Goal: Task Accomplishment & Management: Use online tool/utility

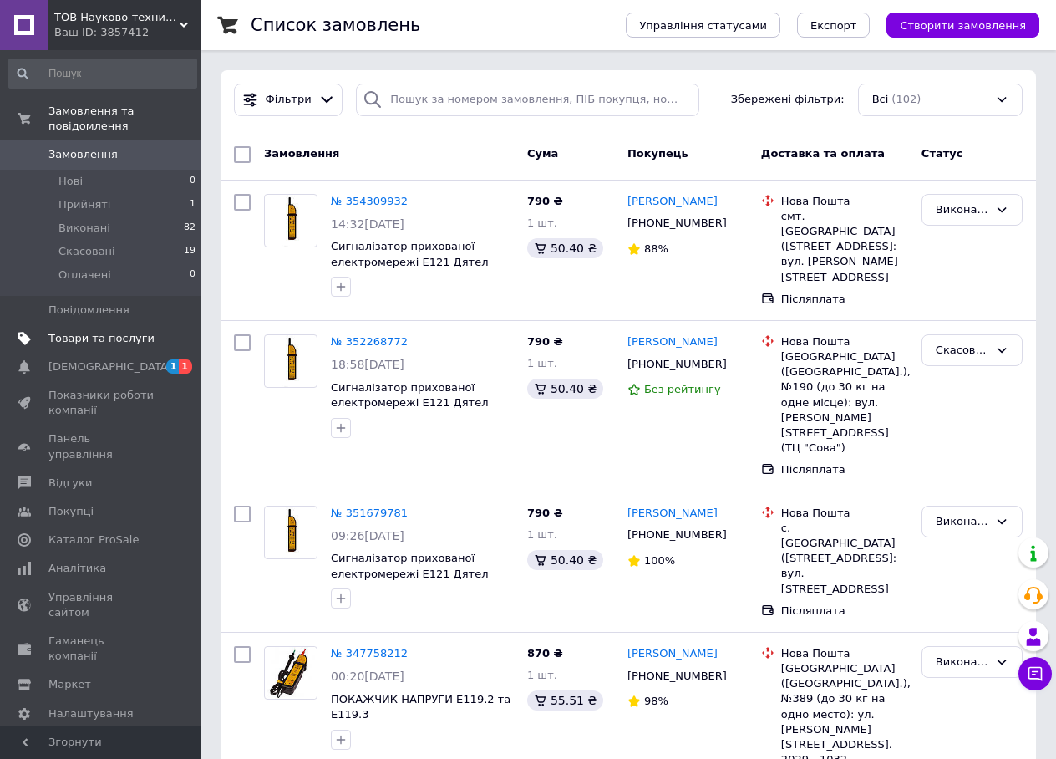
click at [85, 331] on span "Товари та послуги" at bounding box center [101, 338] width 106 height 15
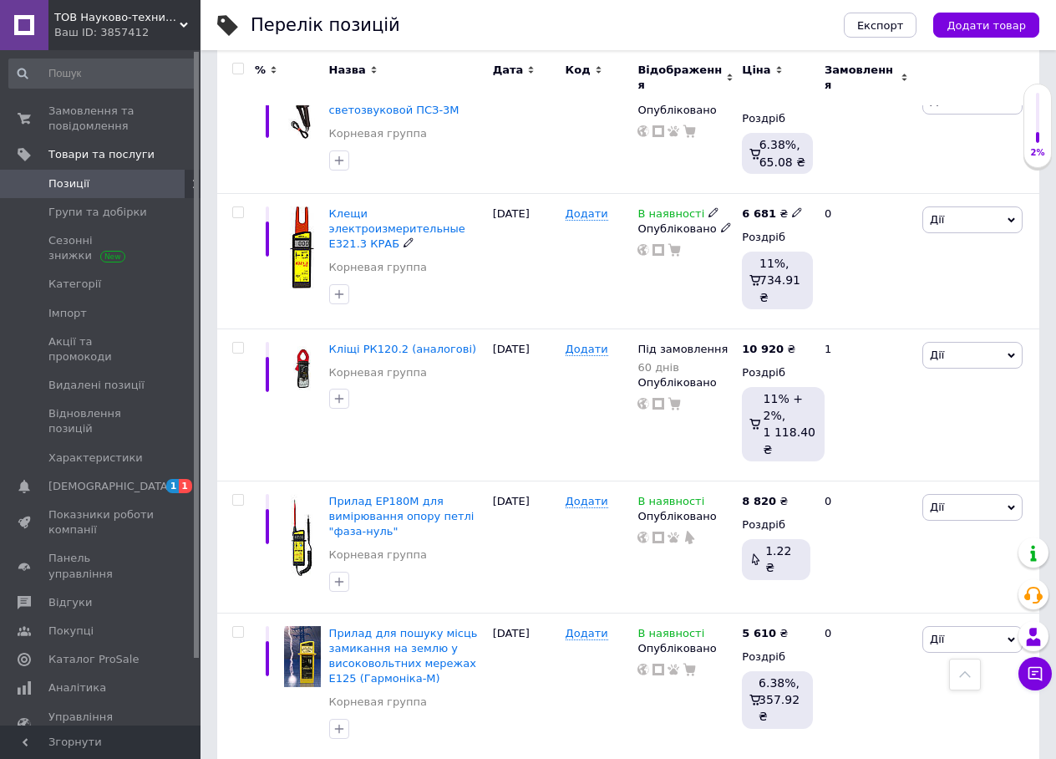
scroll to position [1087, 0]
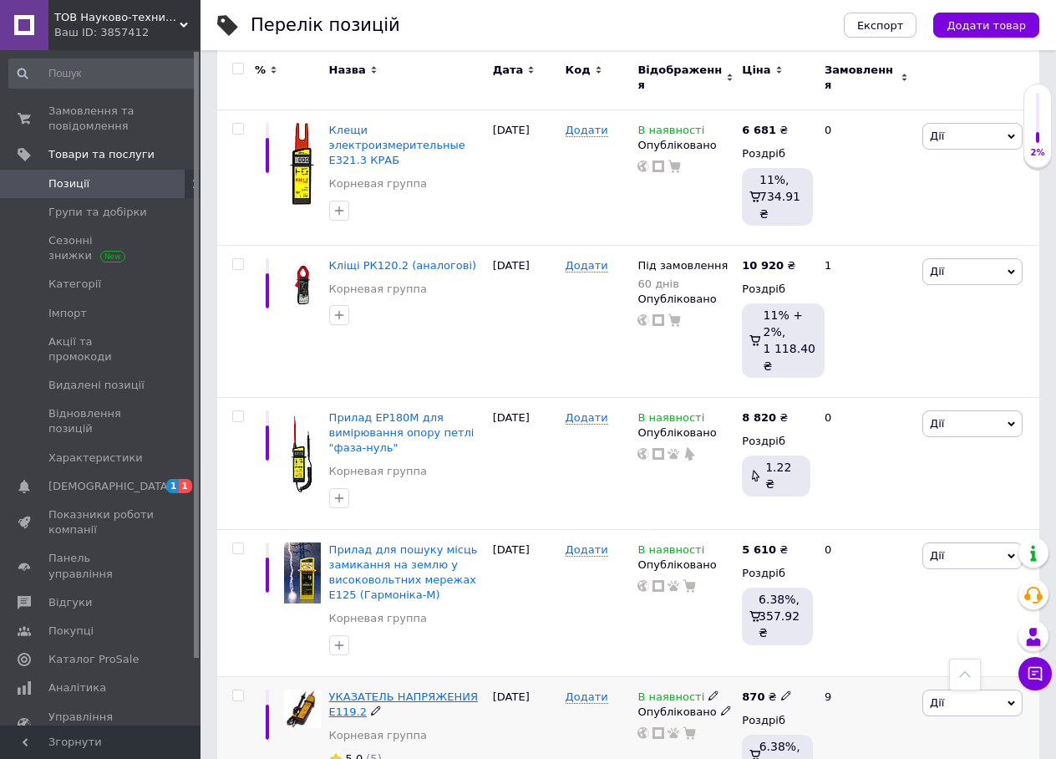
click at [382, 690] on span "УКАЗАТЕЛЬ НАПРЯЖЕНИЯ Е119.2" at bounding box center [403, 704] width 149 height 28
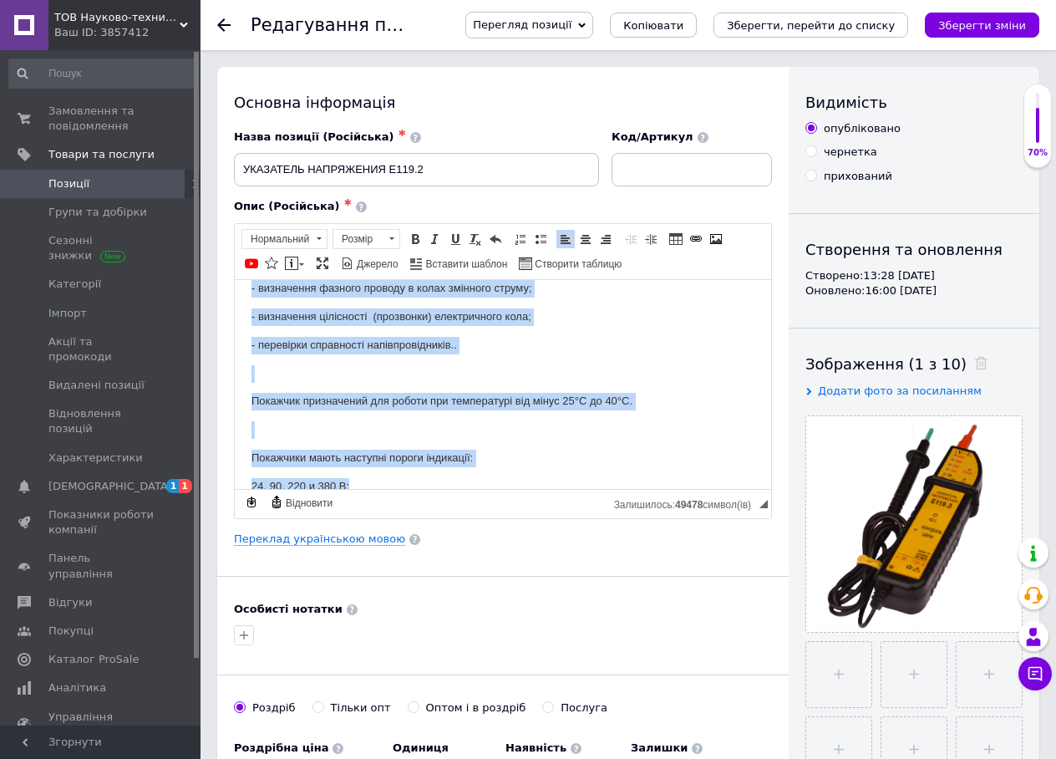
scroll to position [142, 0]
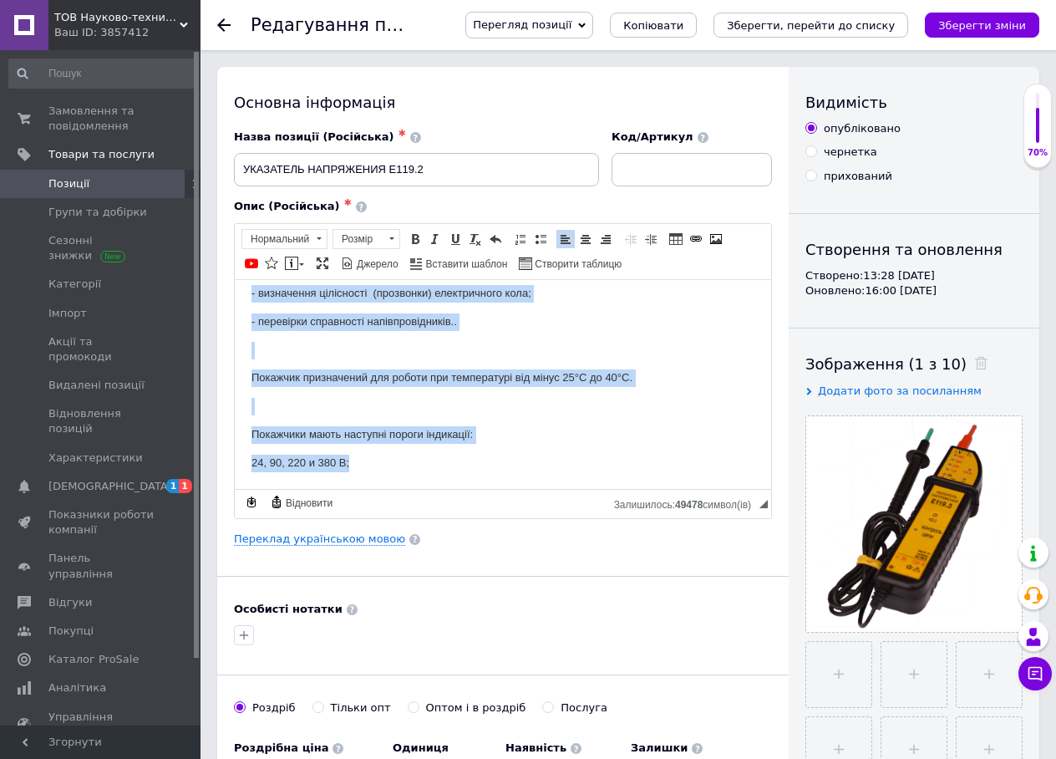
drag, startPoint x: 250, startPoint y: 304, endPoint x: 475, endPoint y: 460, distance: 273.4
click at [476, 465] on html "Покажчик призначений для: - з’ясування наявності та оцінки значення напруги пос…" at bounding box center [503, 312] width 537 height 351
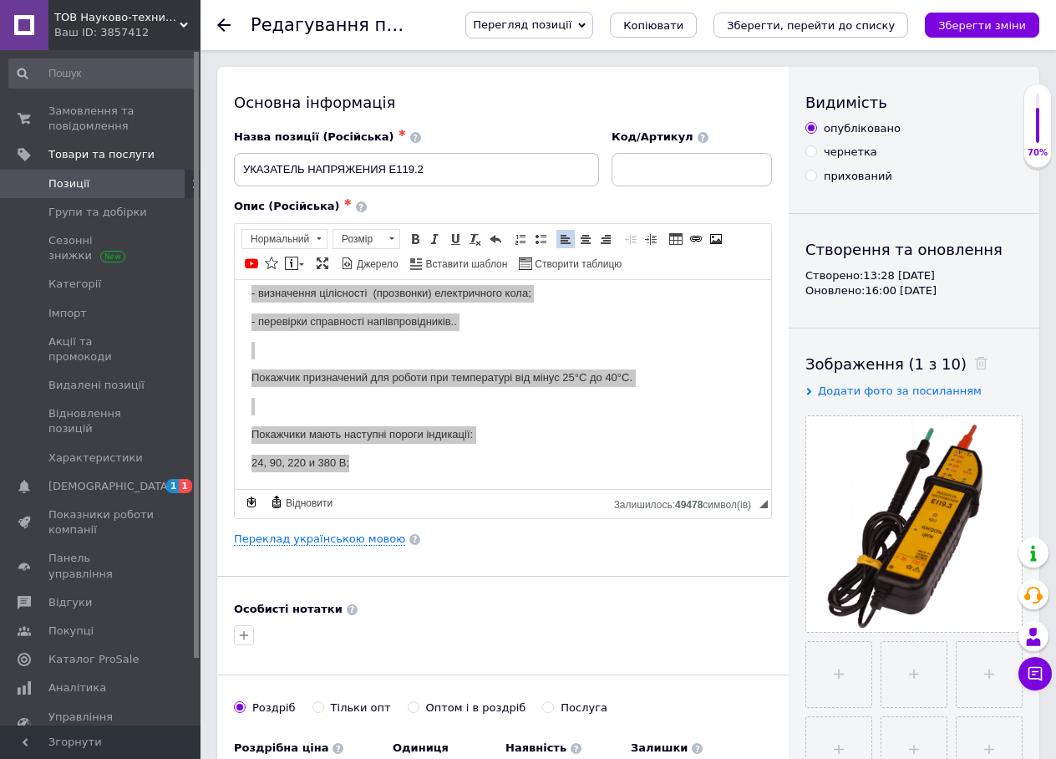
scroll to position [0, 0]
click at [434, 463] on span "Копіювати" at bounding box center [441, 465] width 66 height 20
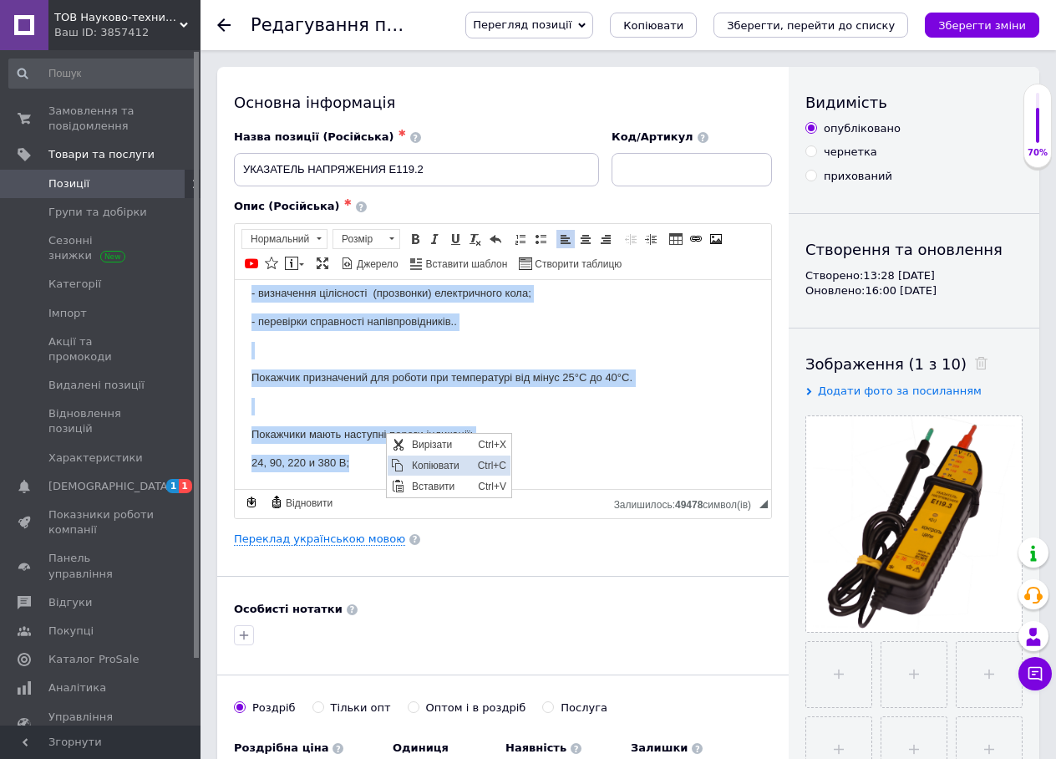
copy body "Покажчик призначений для: - з’ясування наявності та оцінки значення напруги пос…"
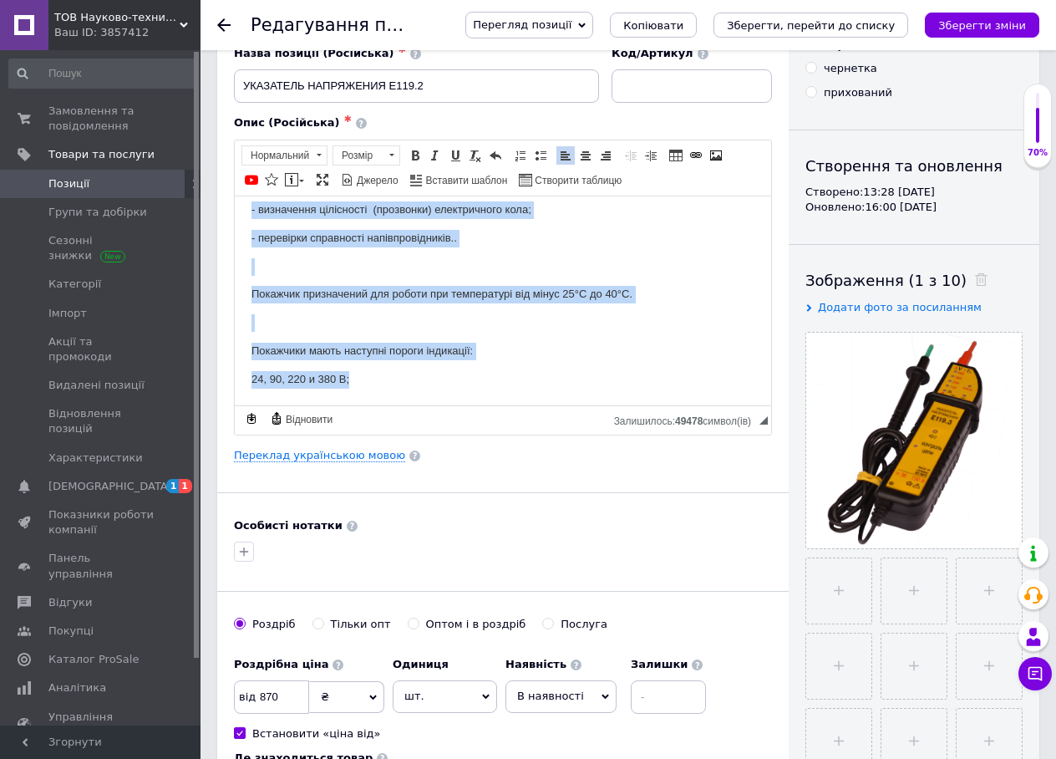
scroll to position [167, 0]
